Goal: Check status: Verify the current state of an ongoing process or item

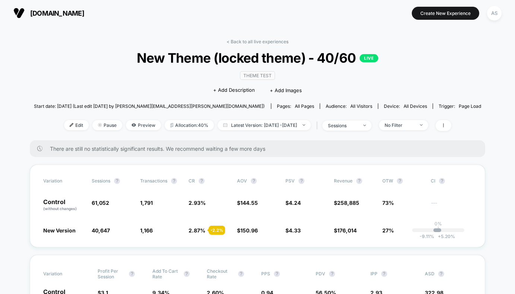
click at [84, 14] on span "[DOMAIN_NAME]" at bounding box center [57, 13] width 54 height 8
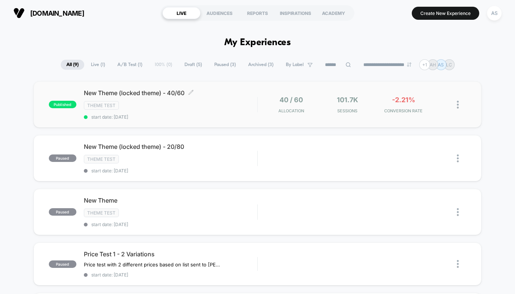
click at [144, 107] on div "Theme Test" at bounding box center [170, 105] width 173 height 9
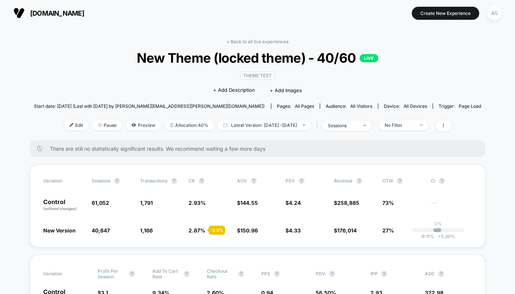
click at [271, 131] on div "< Back to all live experiences New Theme (locked theme) - 40/60 LIVE Theme Test…" at bounding box center [258, 89] width 448 height 101
click at [261, 124] on span "Latest Version: [DATE] - [DATE]" at bounding box center [264, 125] width 93 height 10
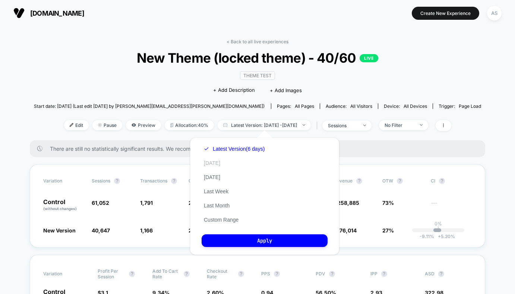
click at [219, 160] on button "[DATE]" at bounding box center [212, 163] width 21 height 7
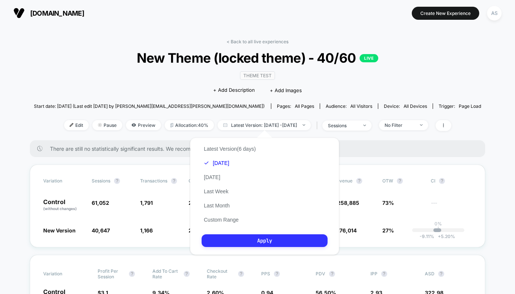
click at [236, 244] on button "Apply" at bounding box center [265, 240] width 126 height 13
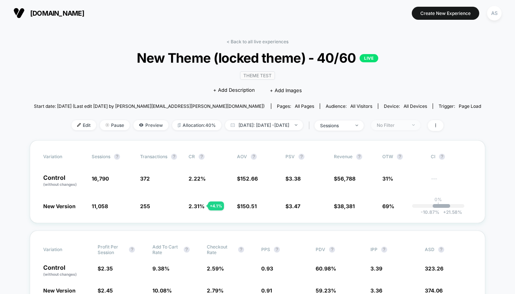
click at [403, 128] on span "No Filter" at bounding box center [395, 125] width 49 height 10
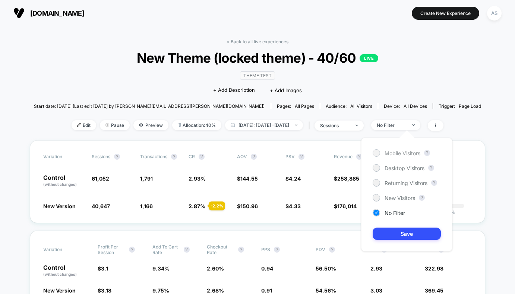
click at [388, 154] on span "Mobile Visitors" at bounding box center [403, 153] width 36 height 6
click at [390, 233] on button "Save" at bounding box center [407, 233] width 68 height 12
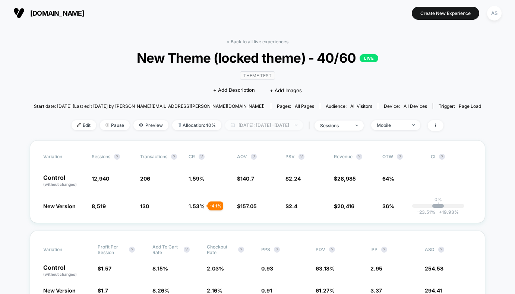
click at [266, 125] on span "[DATE]: [DATE] - [DATE]" at bounding box center [264, 125] width 78 height 10
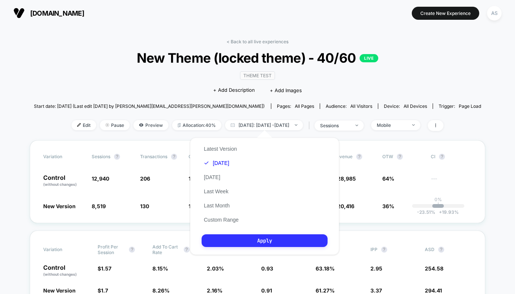
click at [268, 234] on button "Apply" at bounding box center [265, 240] width 126 height 13
